Goal: Information Seeking & Learning: Find specific fact

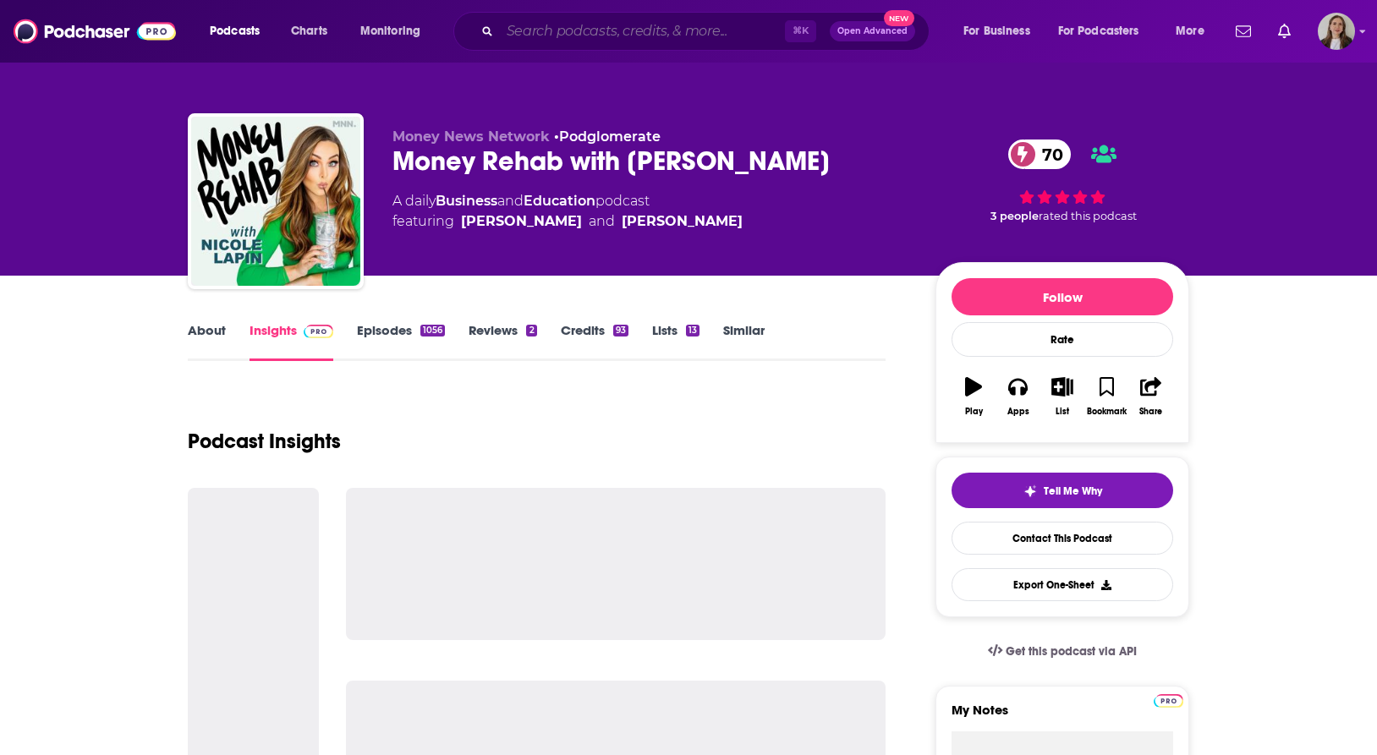
click at [683, 39] on input "Search podcasts, credits, & more..." at bounding box center [642, 31] width 285 height 27
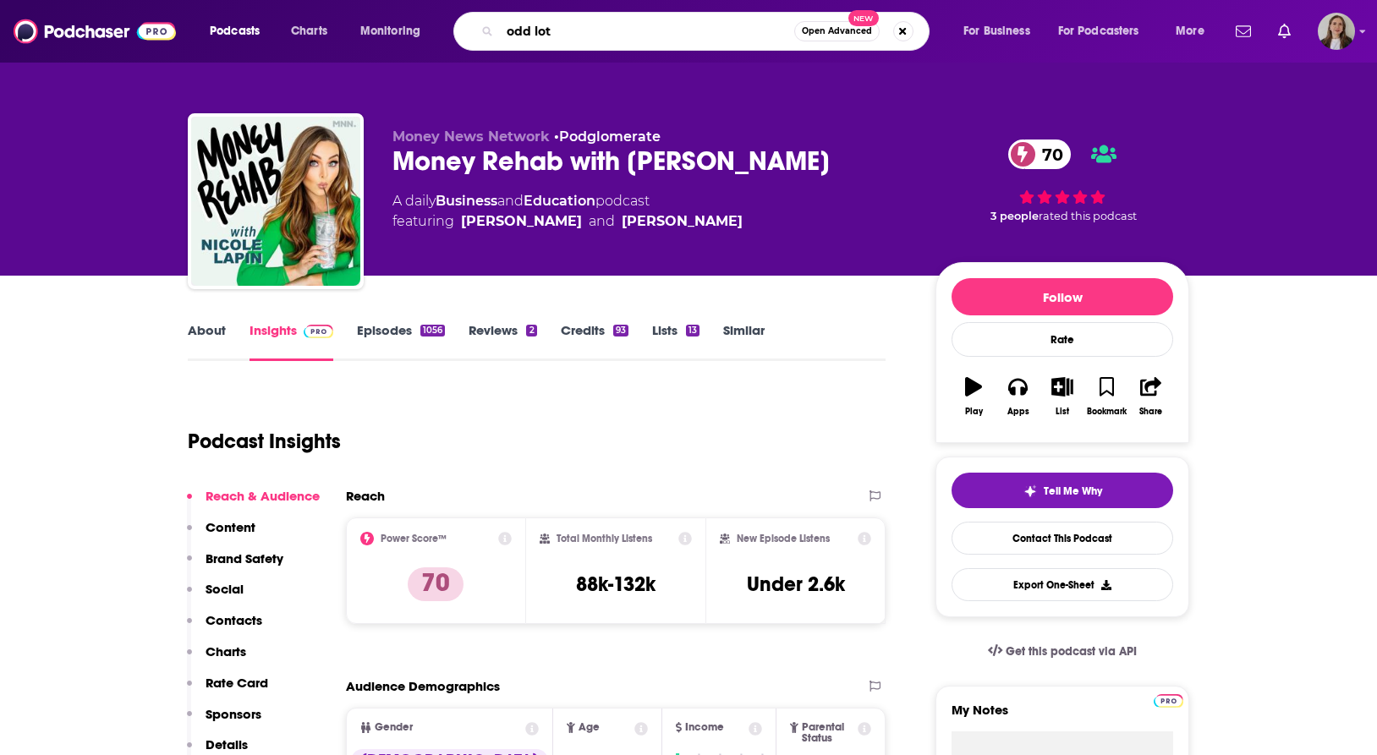
type input "odd lots"
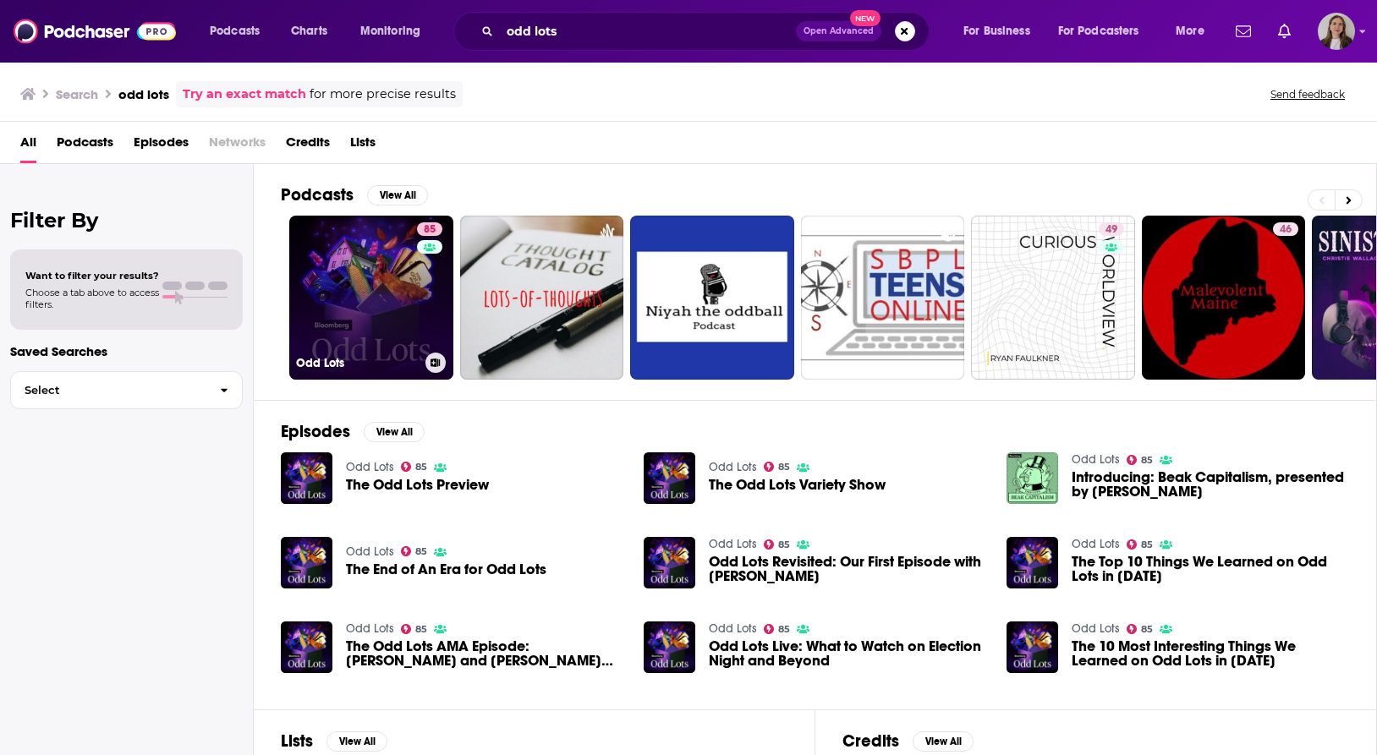
click at [358, 332] on link "85 Odd Lots" at bounding box center [371, 298] width 164 height 164
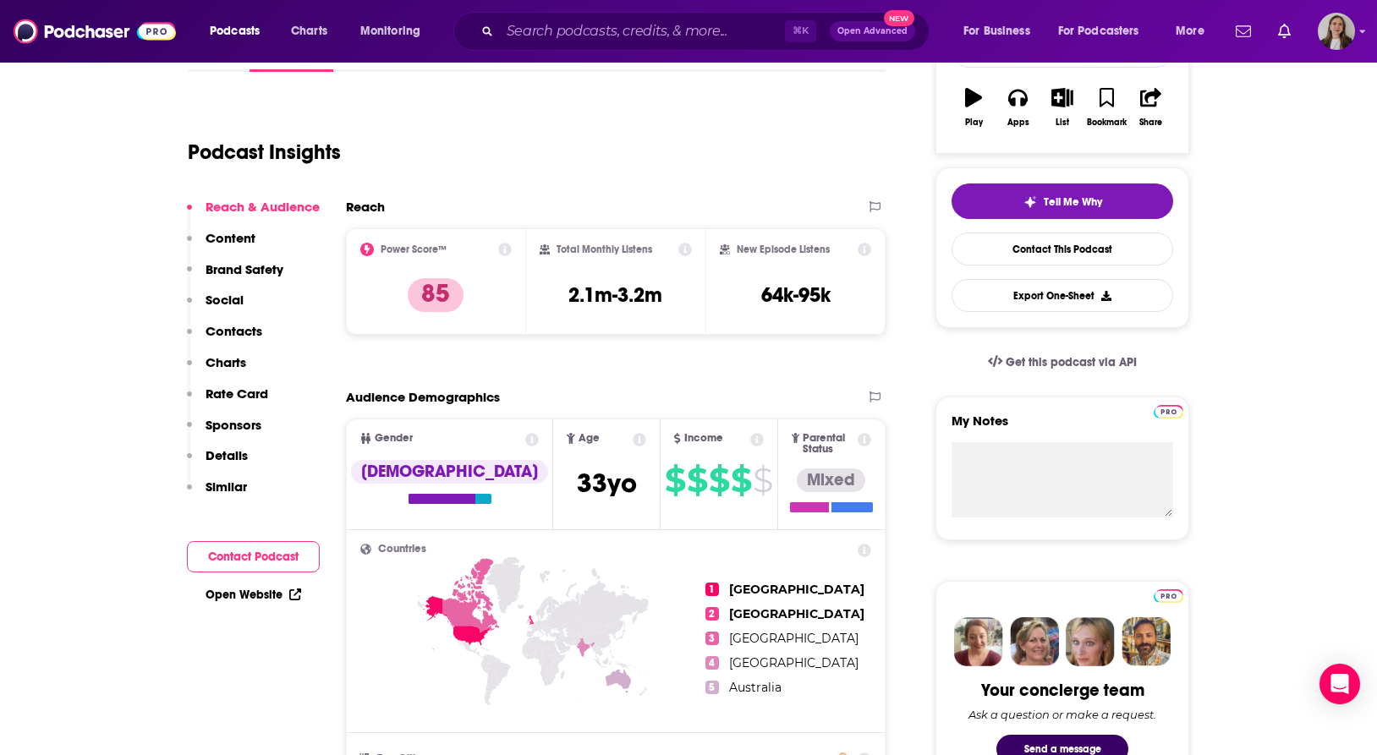
scroll to position [209, 0]
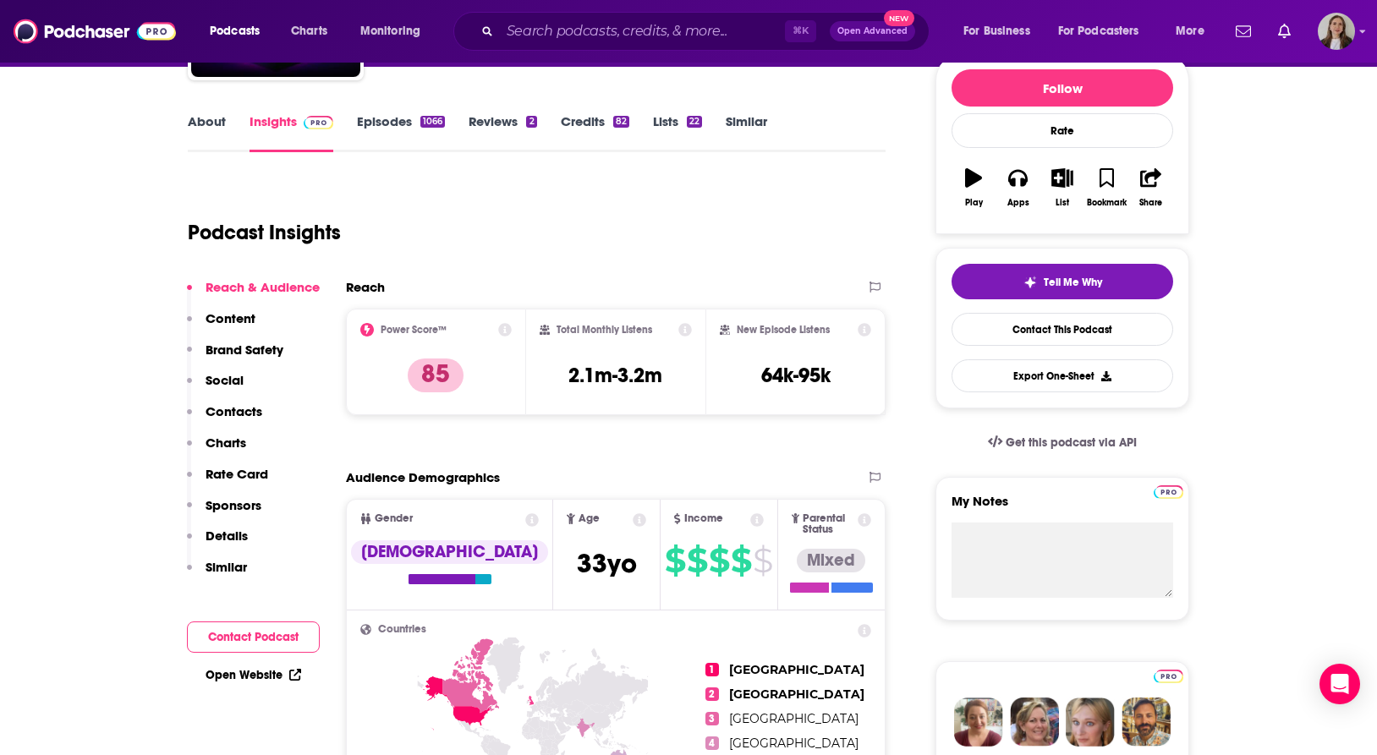
click at [241, 414] on p "Contacts" at bounding box center [233, 411] width 57 height 16
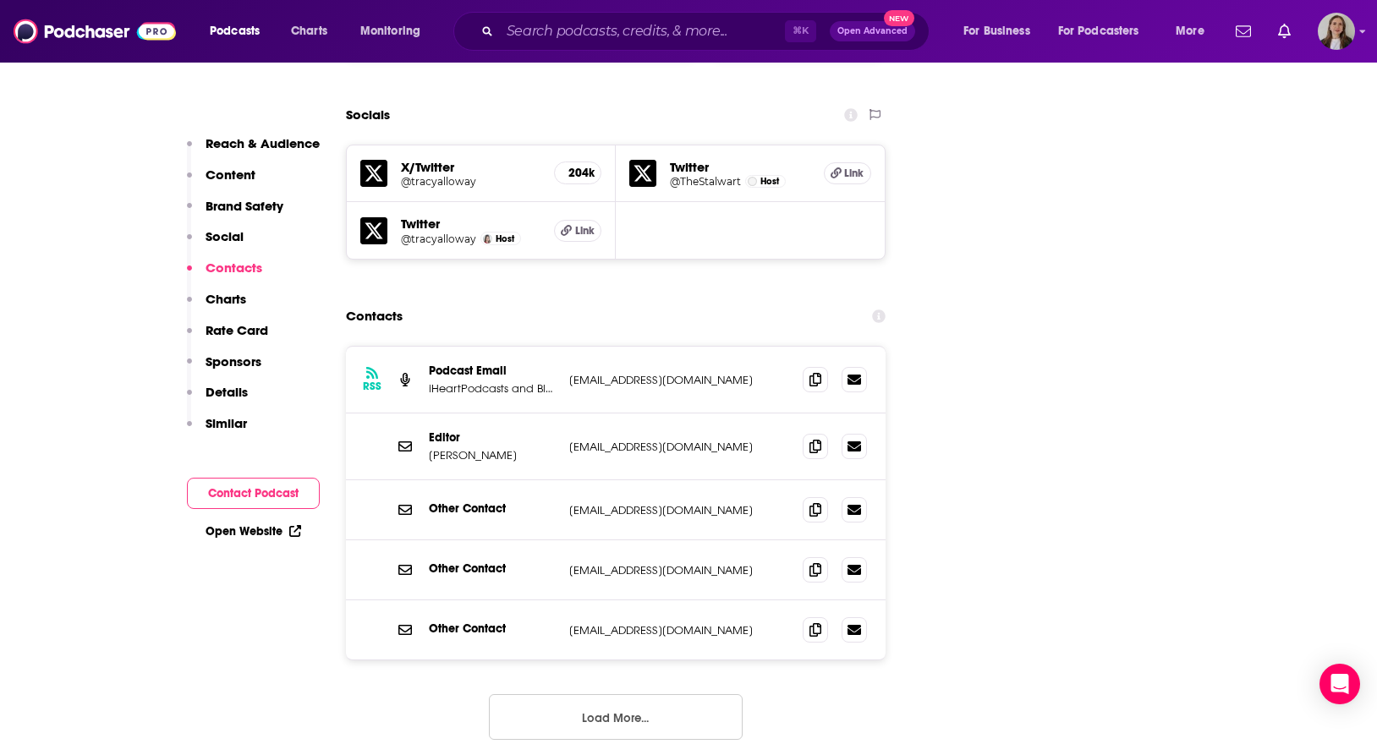
scroll to position [1918, 0]
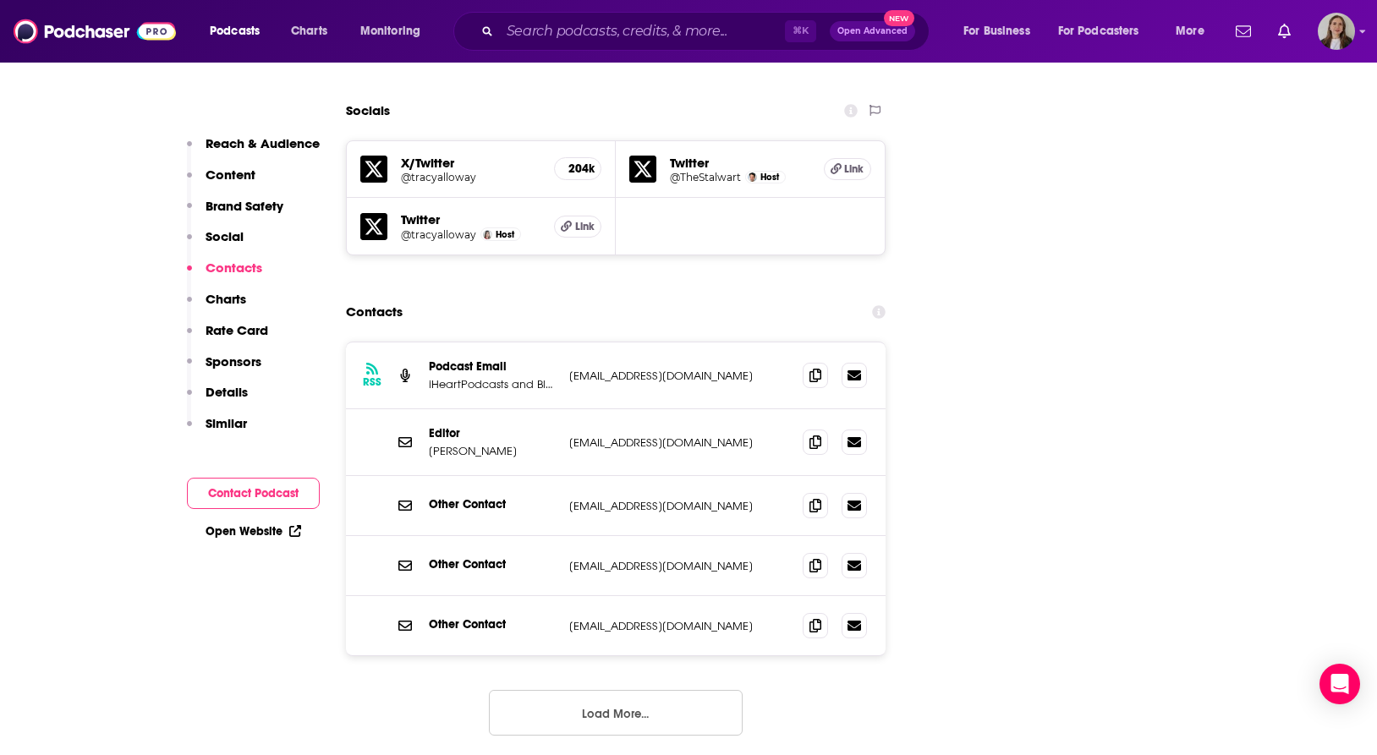
click at [686, 690] on button "Load More..." at bounding box center [616, 713] width 254 height 46
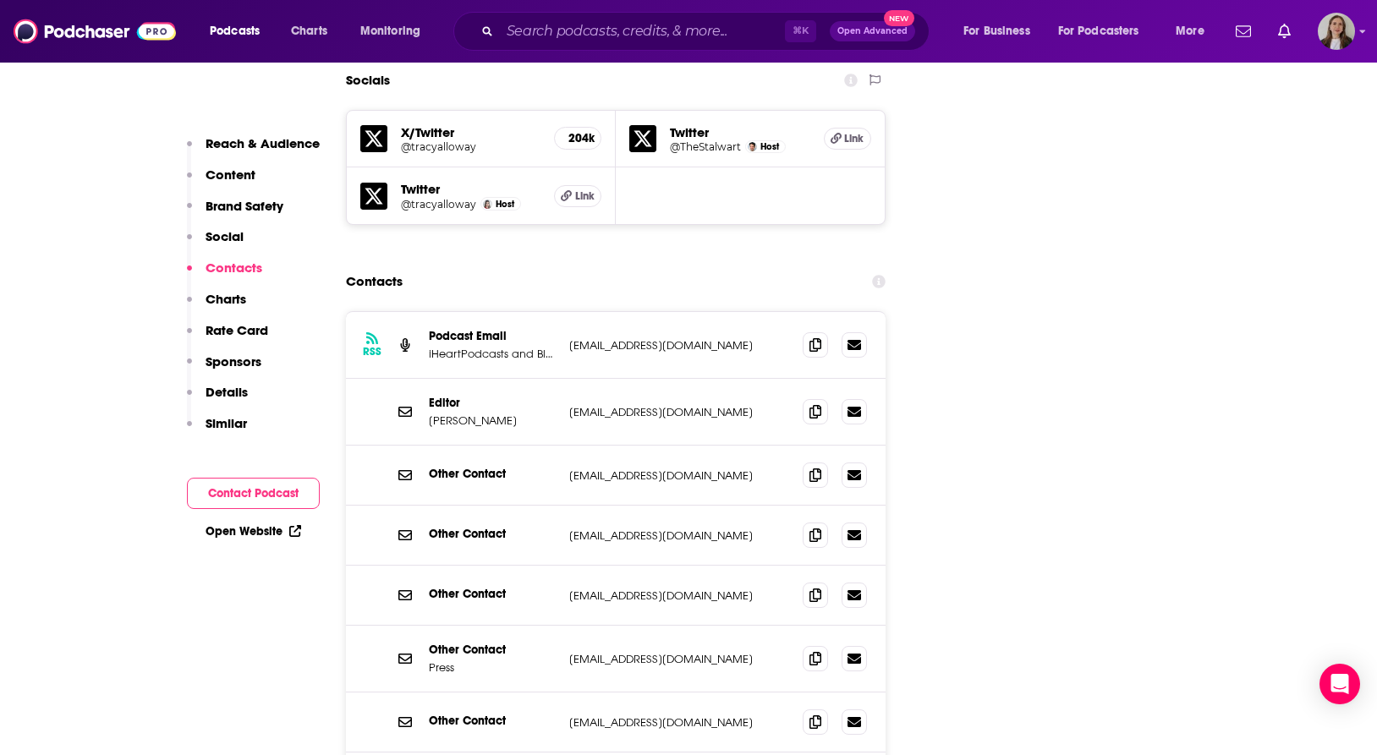
scroll to position [1941, 0]
